Goal: Check status: Verify the current state of an ongoing process or item

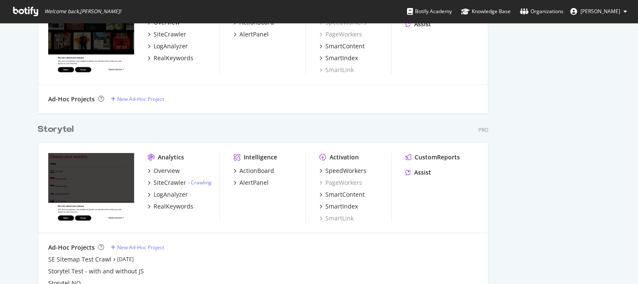
scroll to position [238, 0]
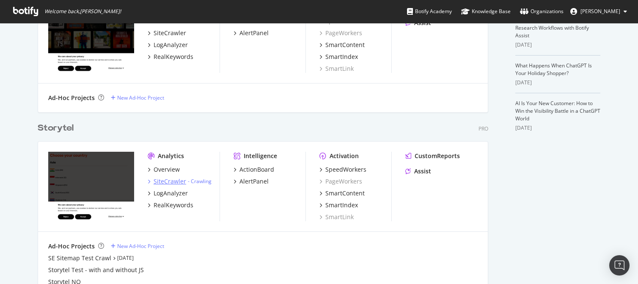
click at [169, 179] on div "SiteCrawler" at bounding box center [170, 181] width 33 height 8
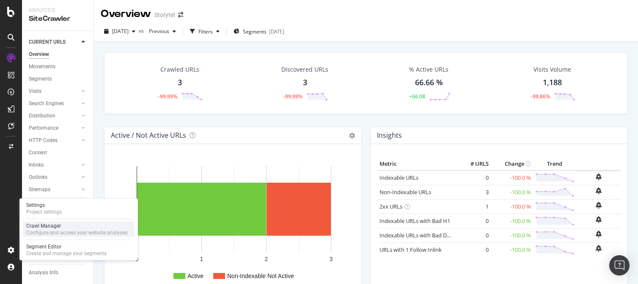
click at [75, 228] on div "Crawl Manager" at bounding box center [76, 225] width 101 height 7
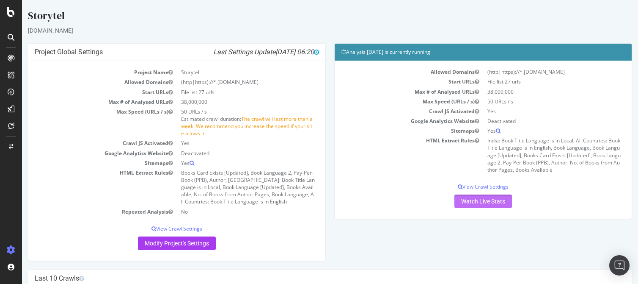
click at [484, 200] on link "Watch Live Stats" at bounding box center [484, 201] width 58 height 14
